Goal: Register for event/course

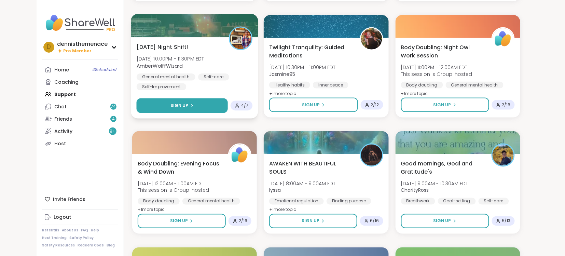
click at [183, 106] on span "Sign Up" at bounding box center [180, 106] width 18 height 6
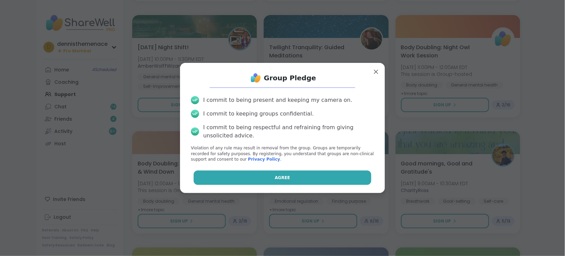
click at [287, 176] on span "Agree" at bounding box center [282, 178] width 15 height 6
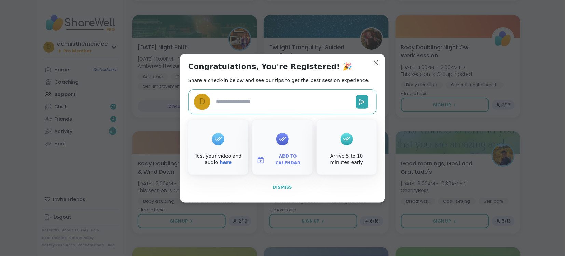
type textarea "*"
click at [283, 186] on span "Dismiss" at bounding box center [282, 187] width 19 height 5
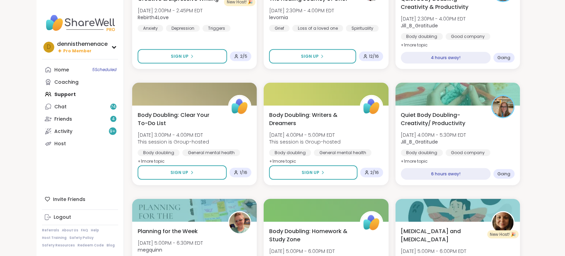
scroll to position [912, 0]
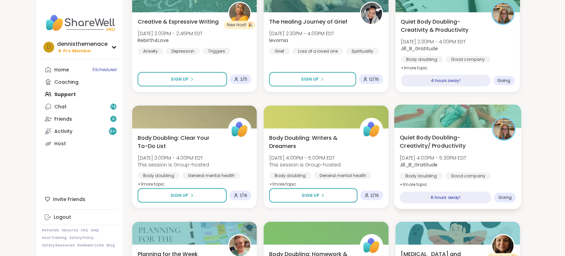
click at [462, 148] on span "Quiet Body Doubling- Creativity/ Productivity" at bounding box center [442, 141] width 85 height 17
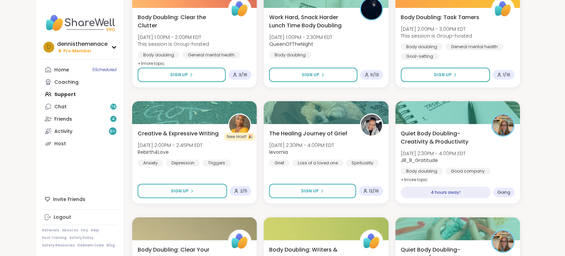
scroll to position [785, 0]
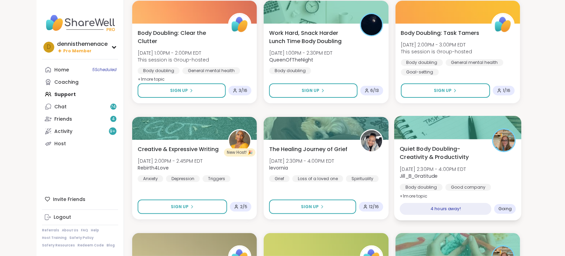
click at [444, 171] on span "[DATE] 2:30PM - 4:00PM EDT" at bounding box center [433, 169] width 66 height 7
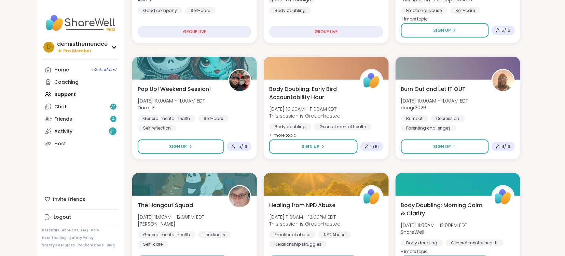
scroll to position [92, 0]
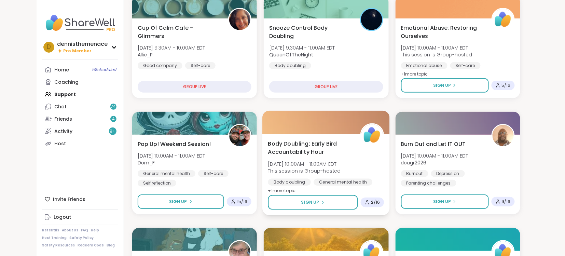
click at [312, 129] on div at bounding box center [327, 122] width 128 height 23
